Goal: Transaction & Acquisition: Purchase product/service

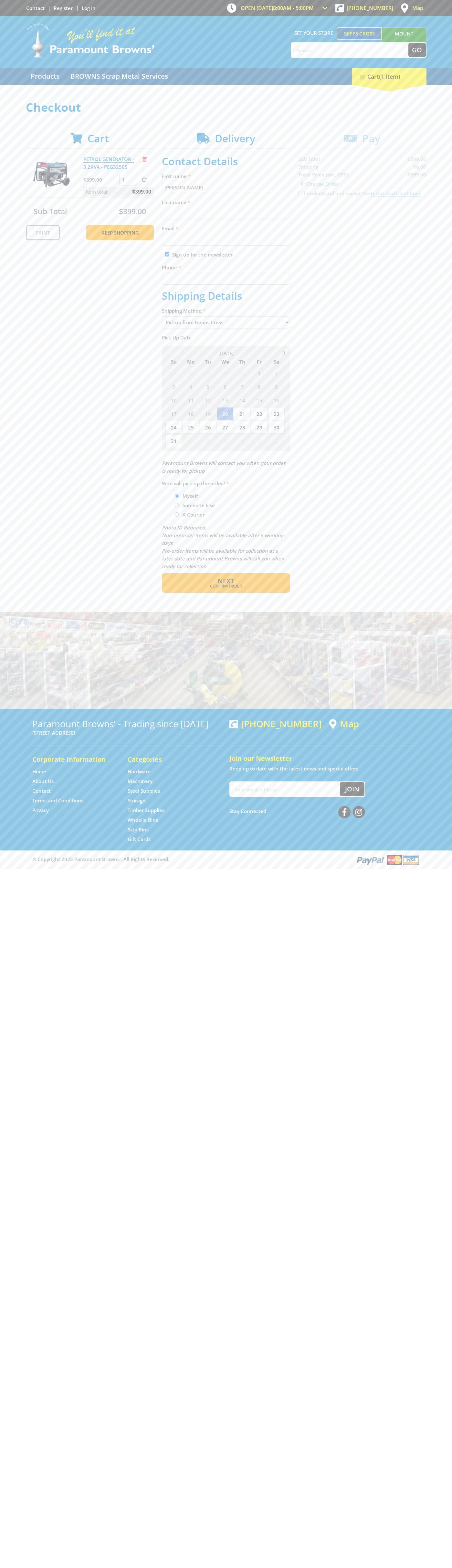
type input "[PERSON_NAME]"
type input "[EMAIL_ADDRESS][DOMAIN_NAME]"
type input "0293744000"
click at [226, 581] on span "Next" at bounding box center [225, 581] width 16 height 9
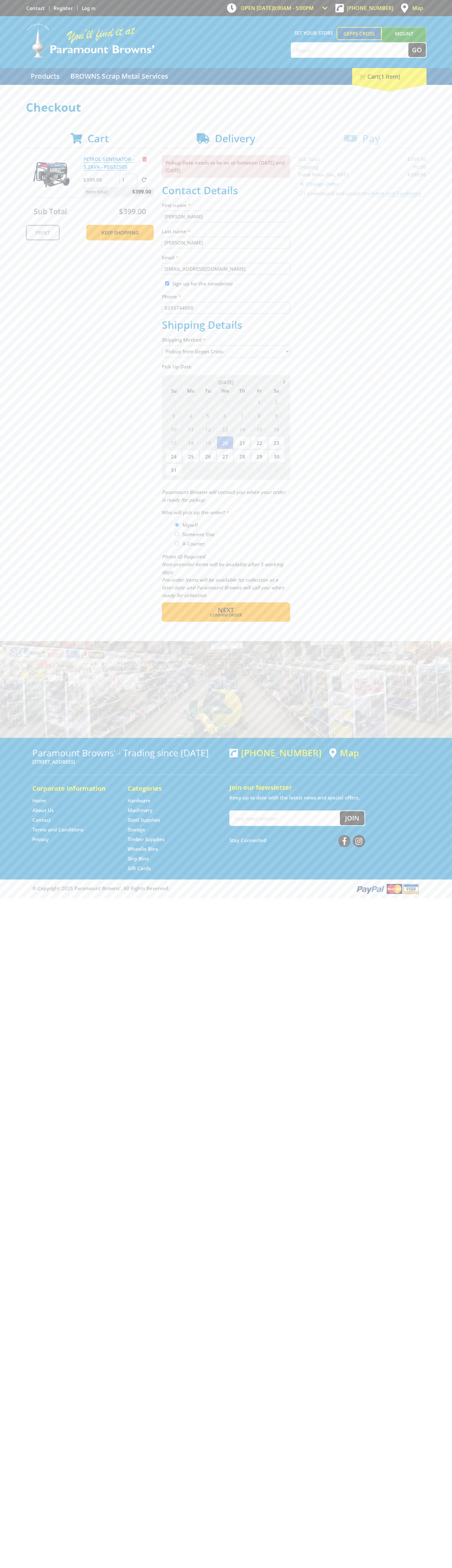
type input "[PERSON_NAME]"
click at [226, 615] on span "Confirm order" at bounding box center [226, 615] width 100 height 4
click at [226, 611] on span "Next" at bounding box center [225, 610] width 16 height 9
